Goal: Navigation & Orientation: Locate item on page

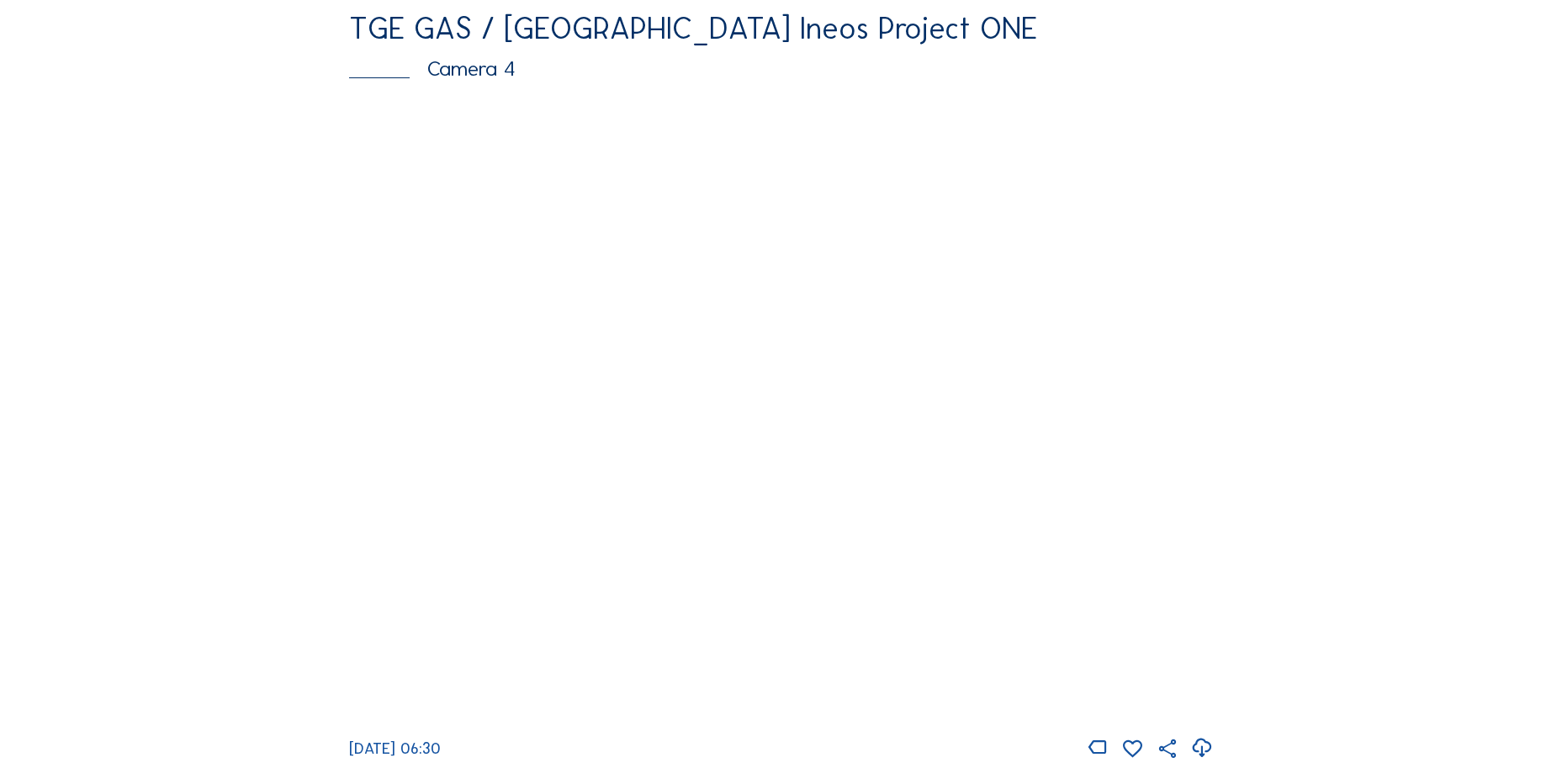
scroll to position [1673, 0]
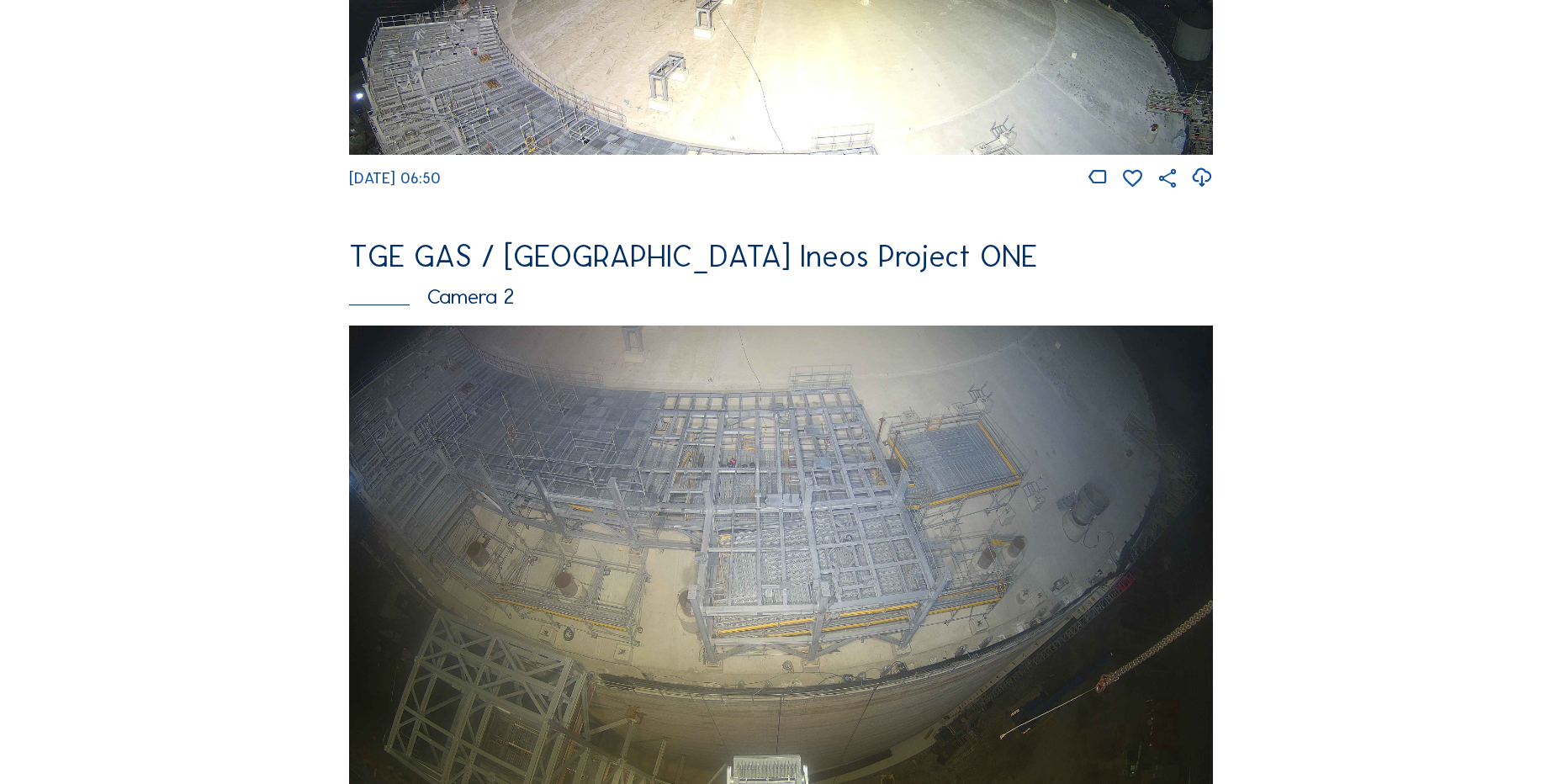
scroll to position [757, 0]
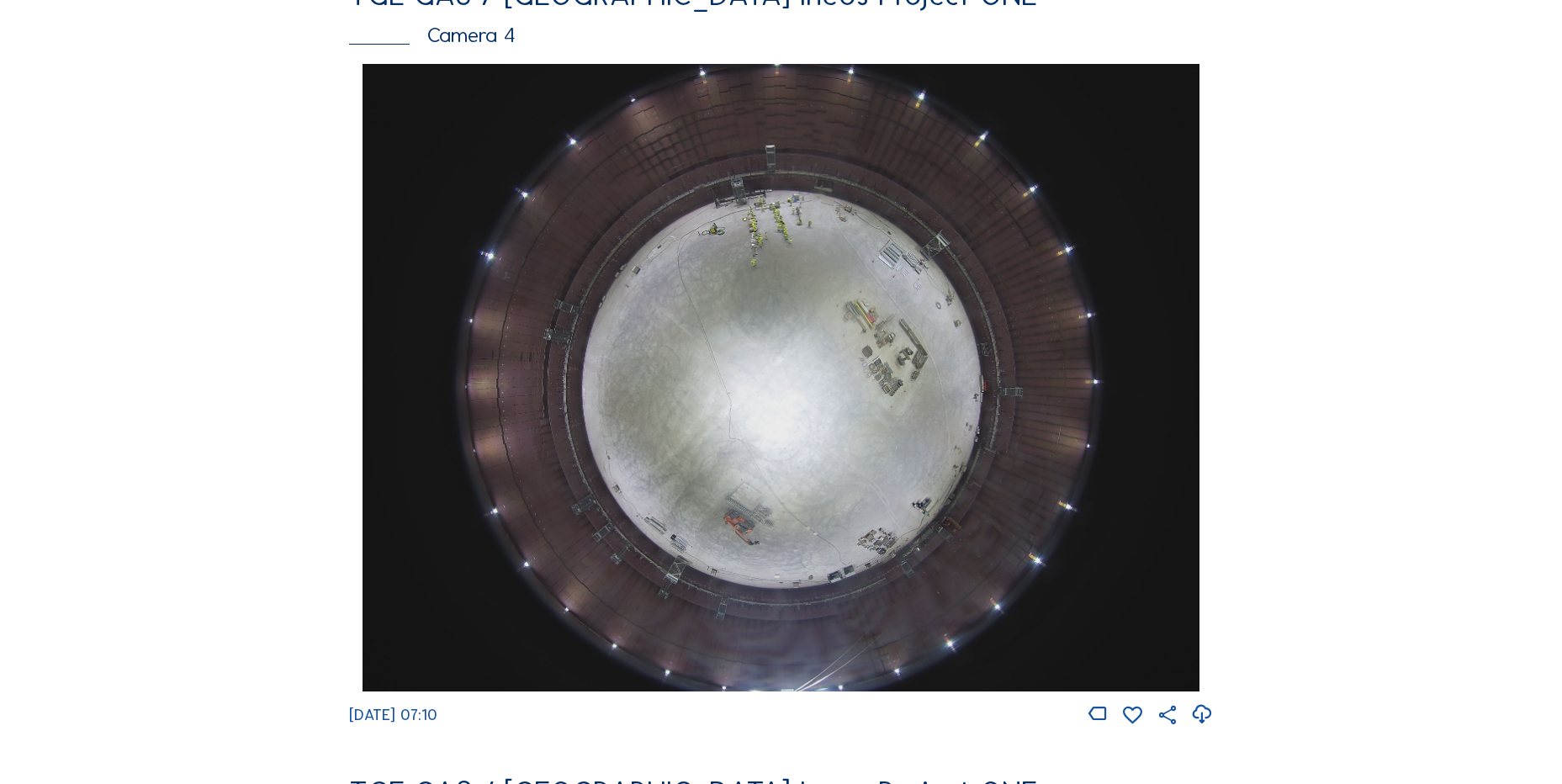
scroll to position [1681, 0]
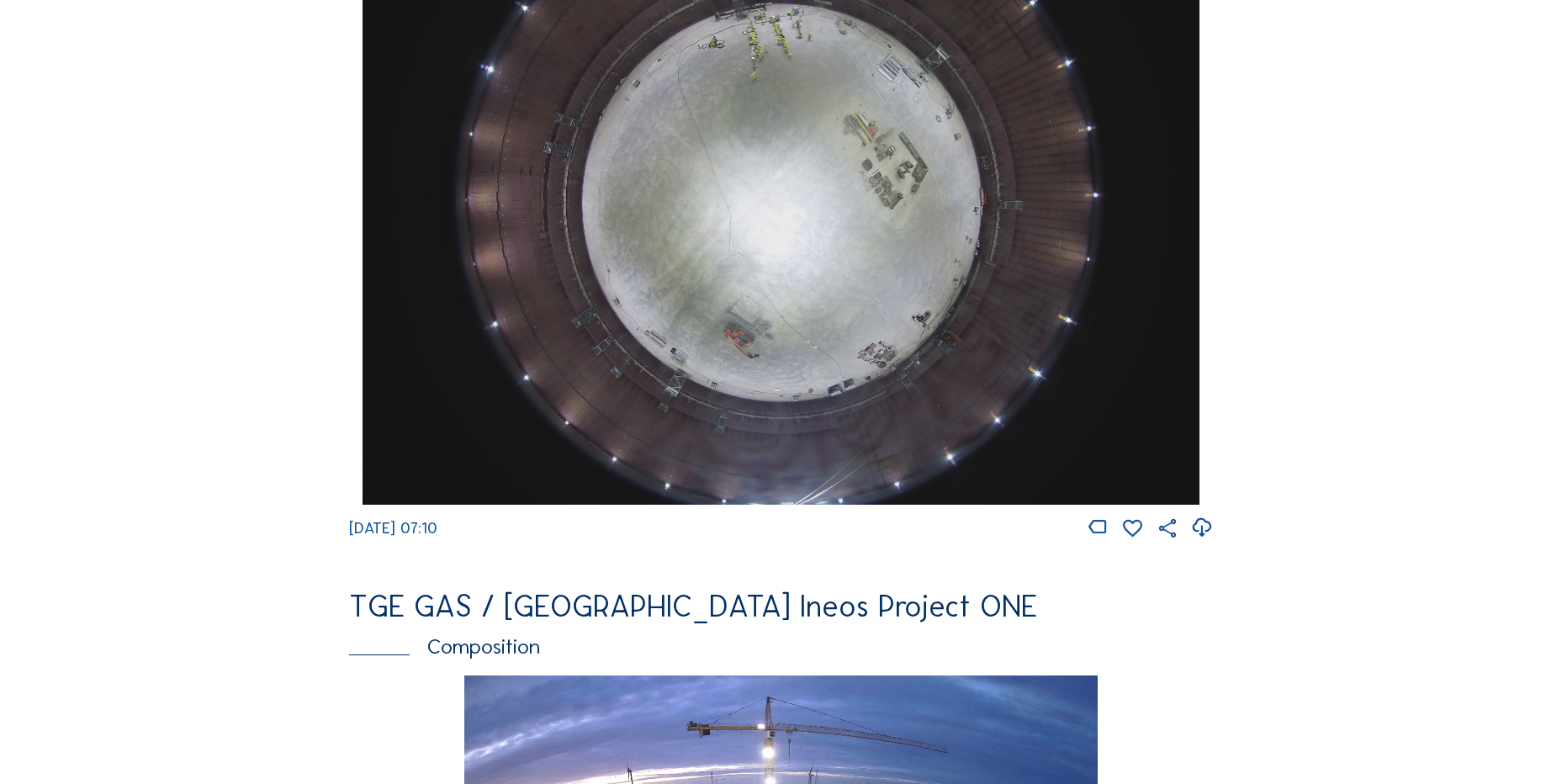
click at [1197, 536] on icon at bounding box center [1202, 527] width 23 height 28
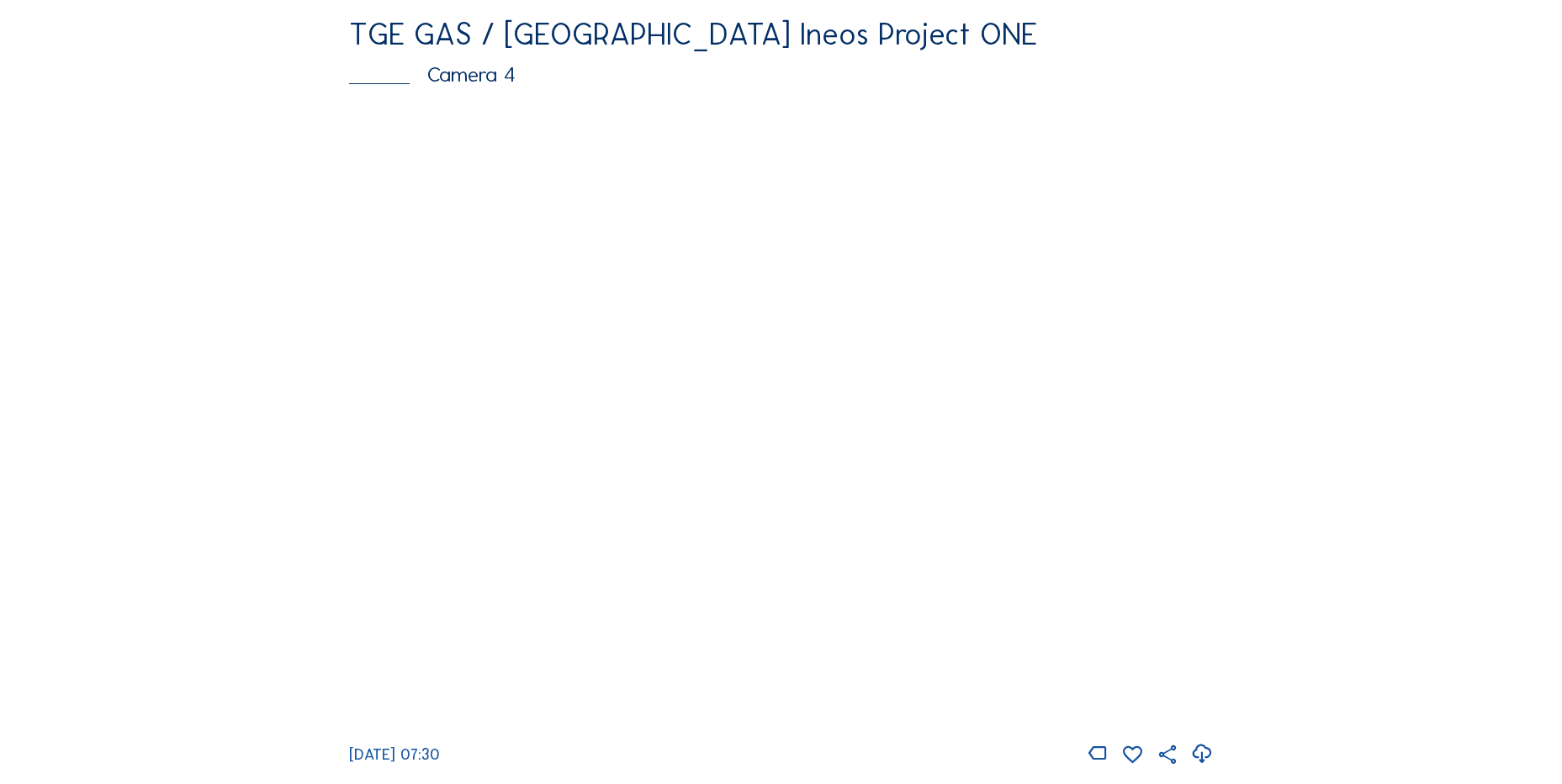
scroll to position [1598, 0]
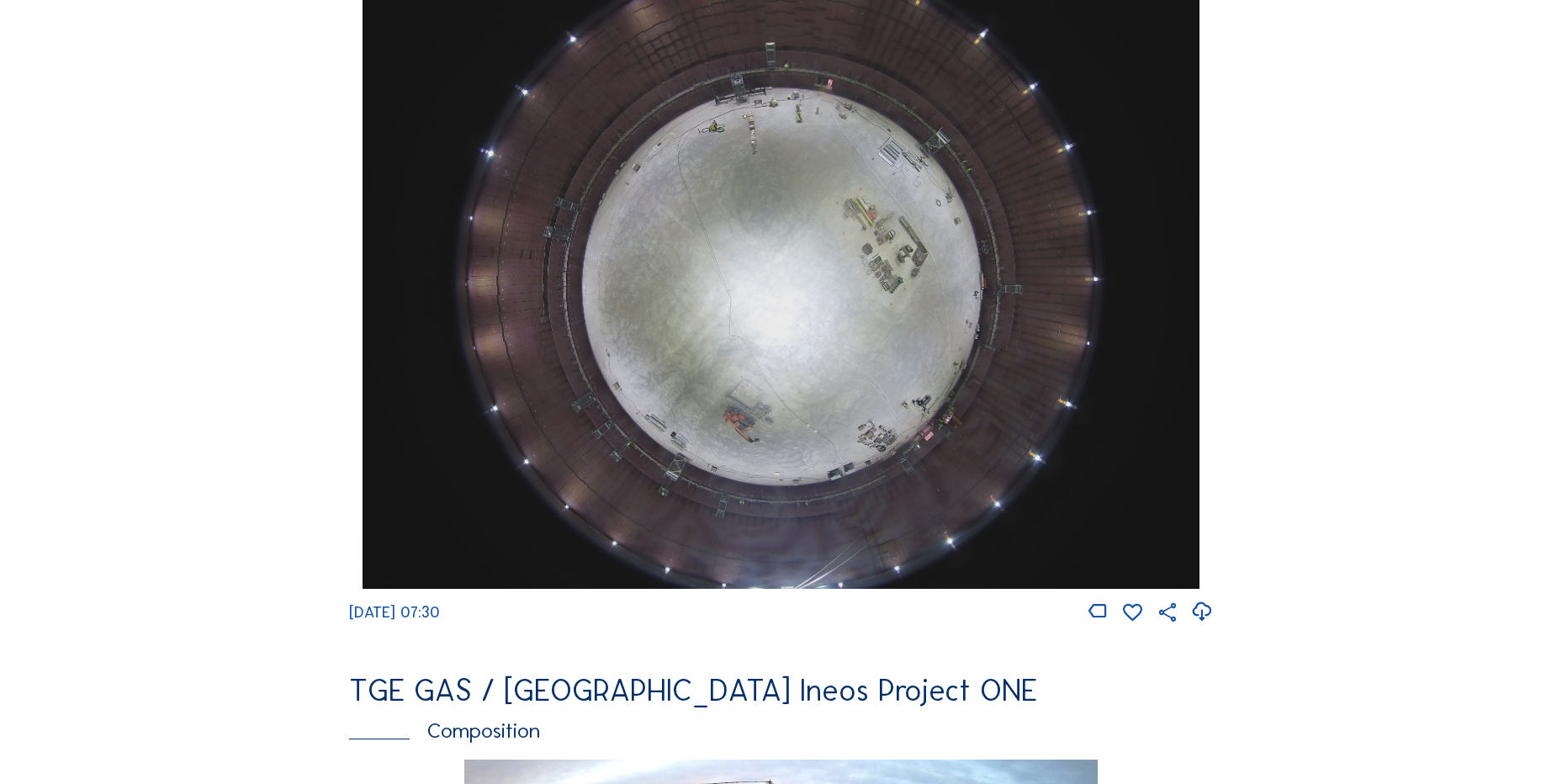
click at [1200, 621] on icon at bounding box center [1202, 611] width 23 height 28
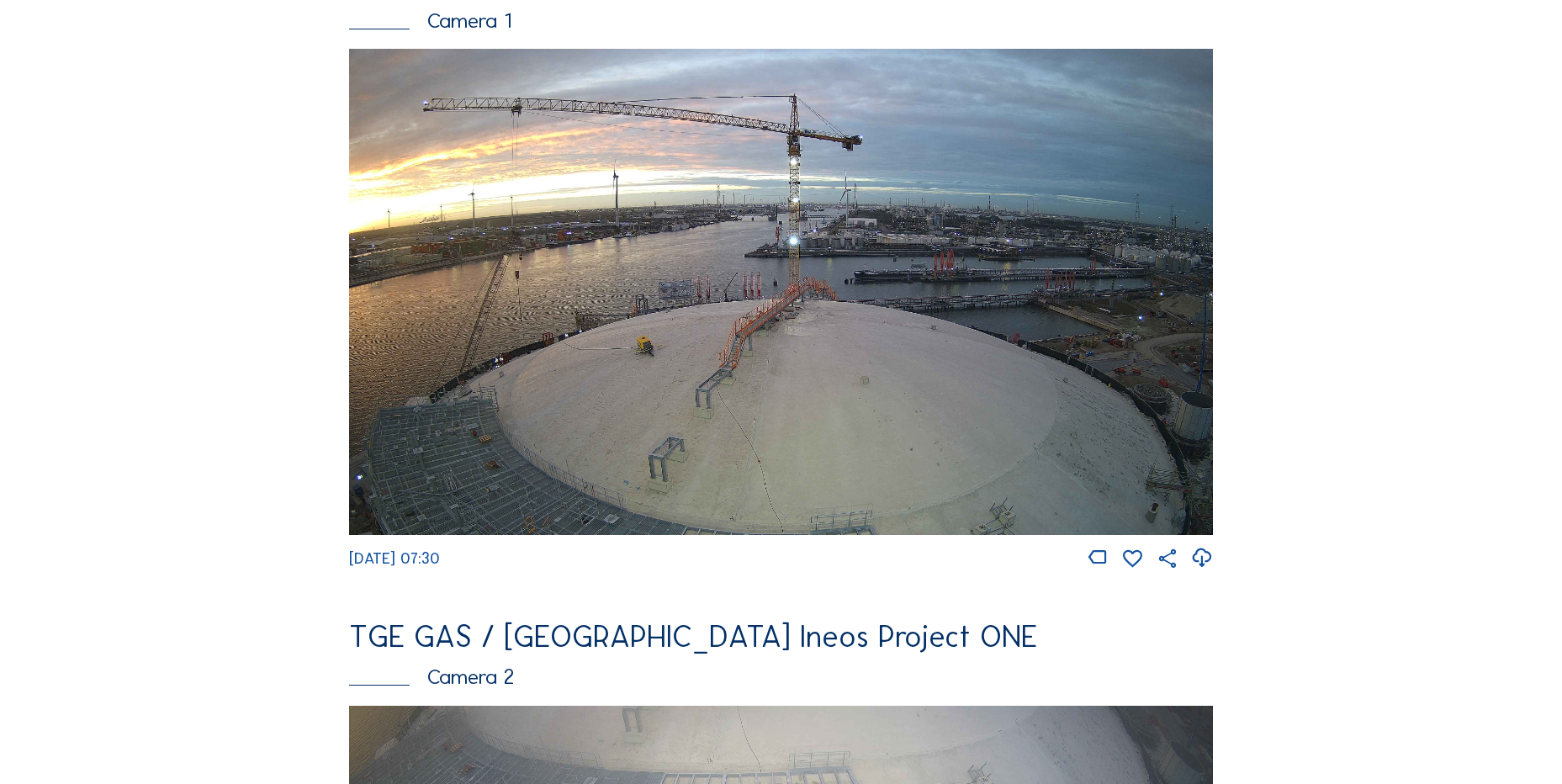
scroll to position [169, 0]
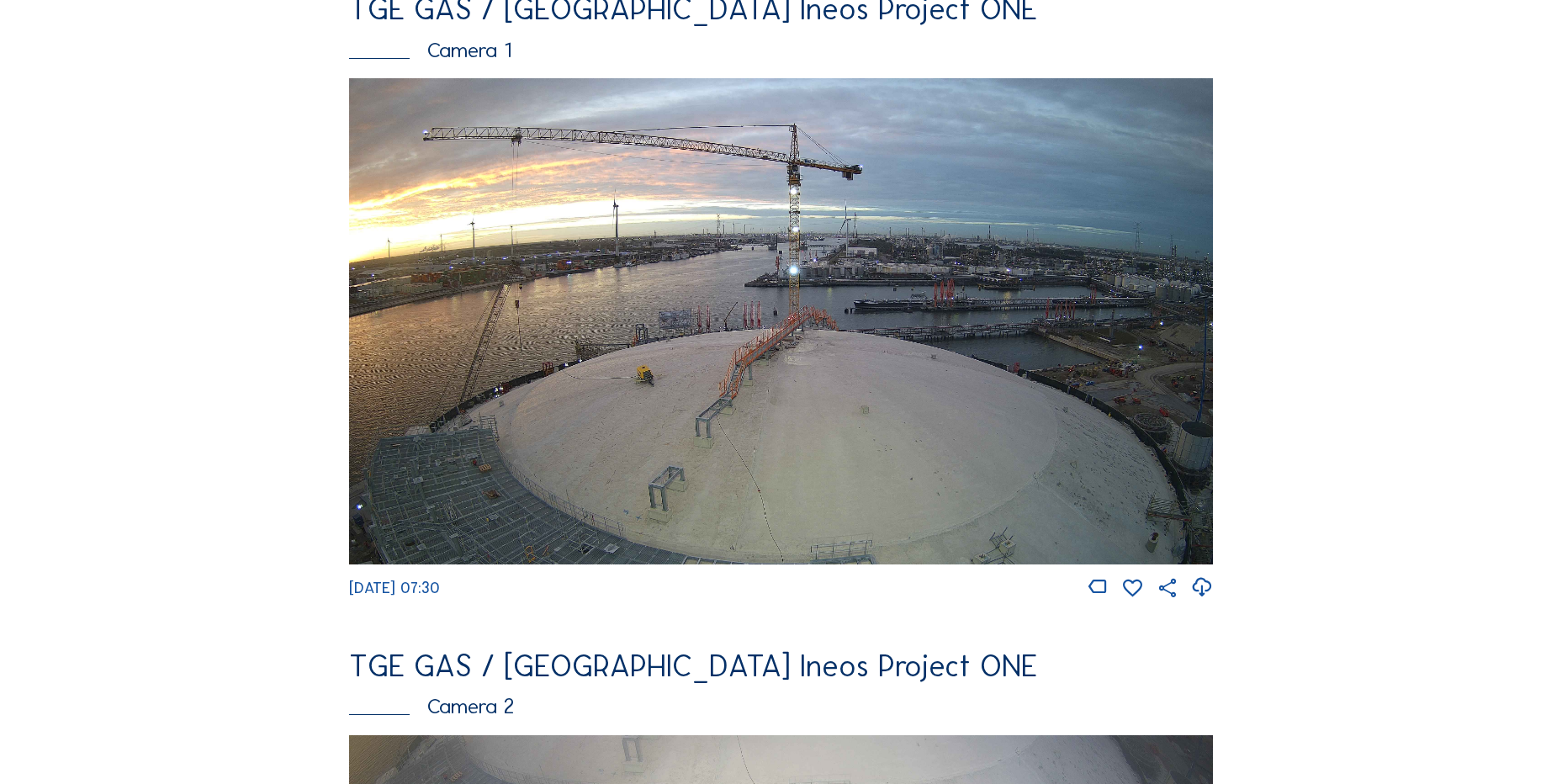
click at [1207, 597] on icon at bounding box center [1202, 587] width 23 height 28
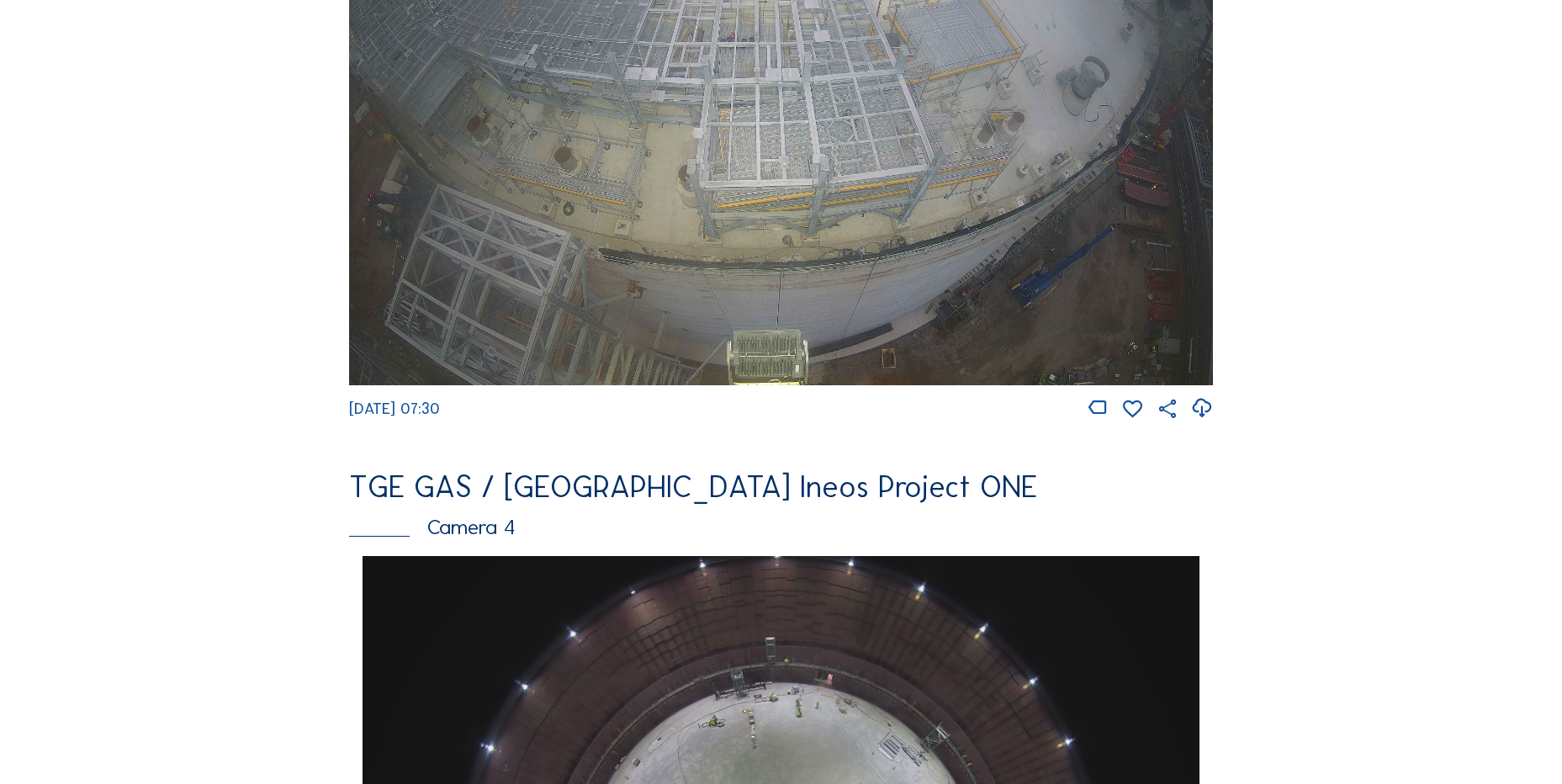
scroll to position [1009, 0]
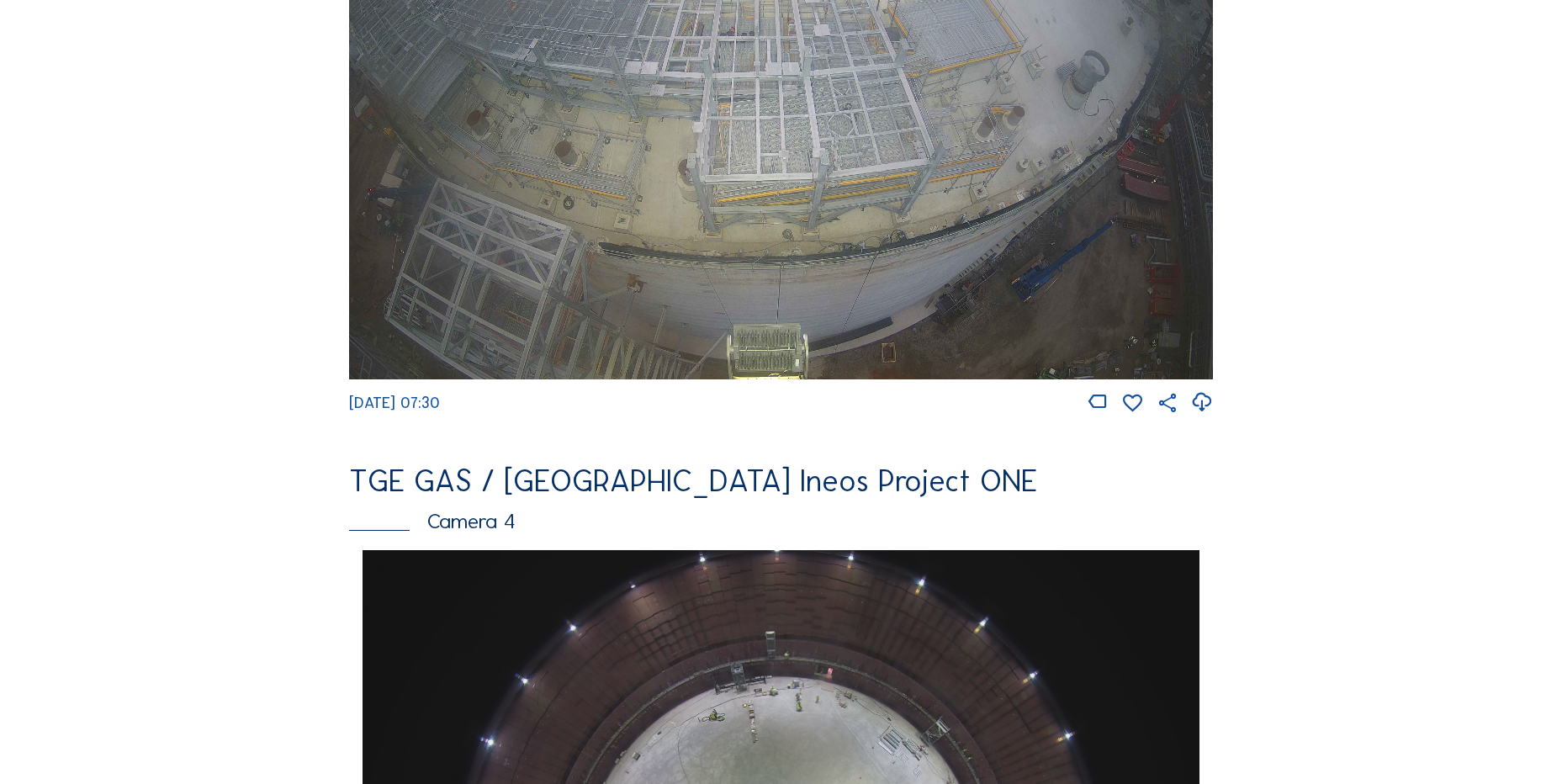
click at [326, 352] on div "Feed Photo Show Map Search Fullscreen TGE GAS / Antwerpen Ineos Project ONE Cam…" at bounding box center [781, 555] width 1172 height 2910
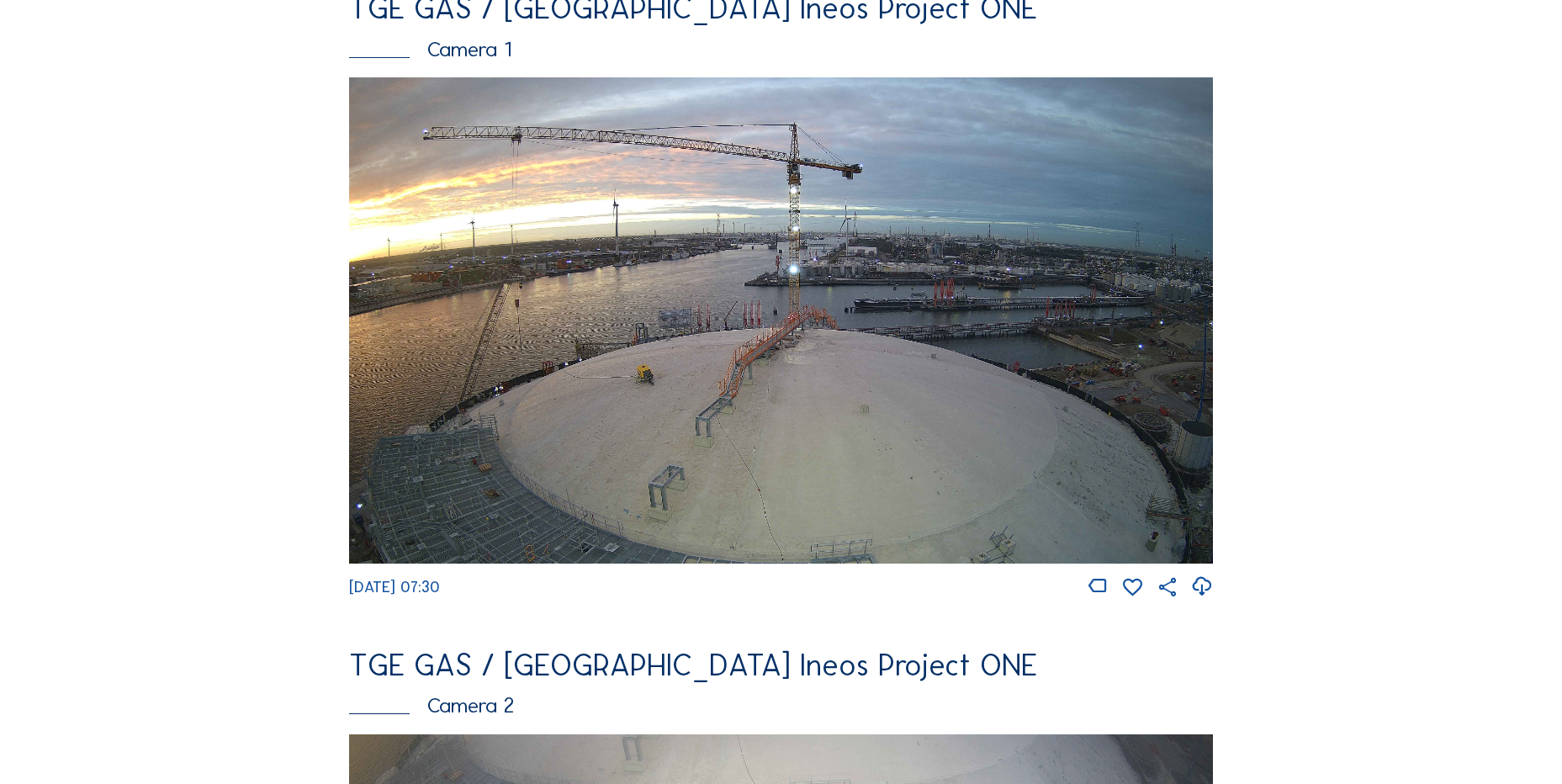
scroll to position [169, 0]
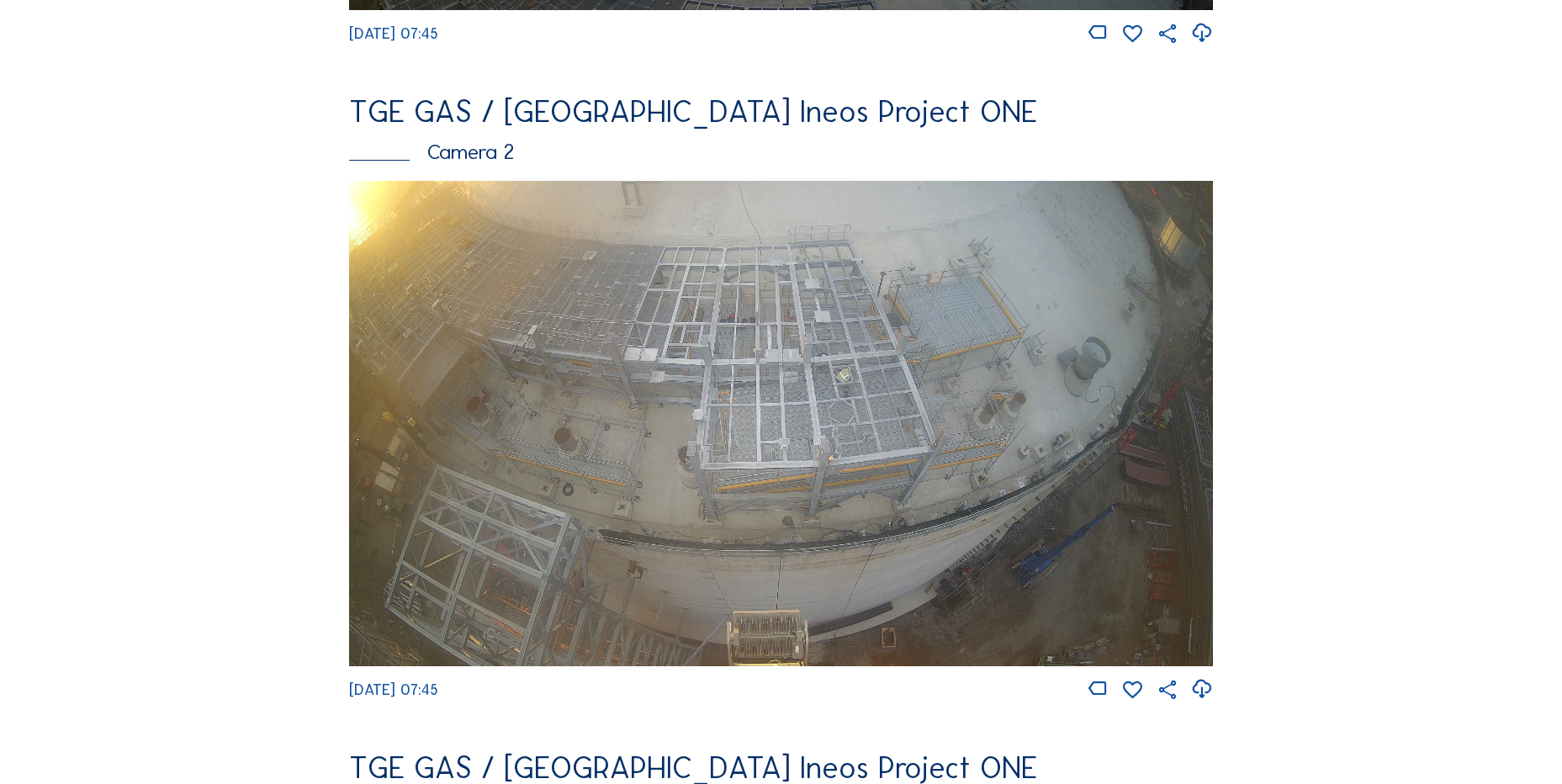
scroll to position [924, 0]
